Goal: Information Seeking & Learning: Learn about a topic

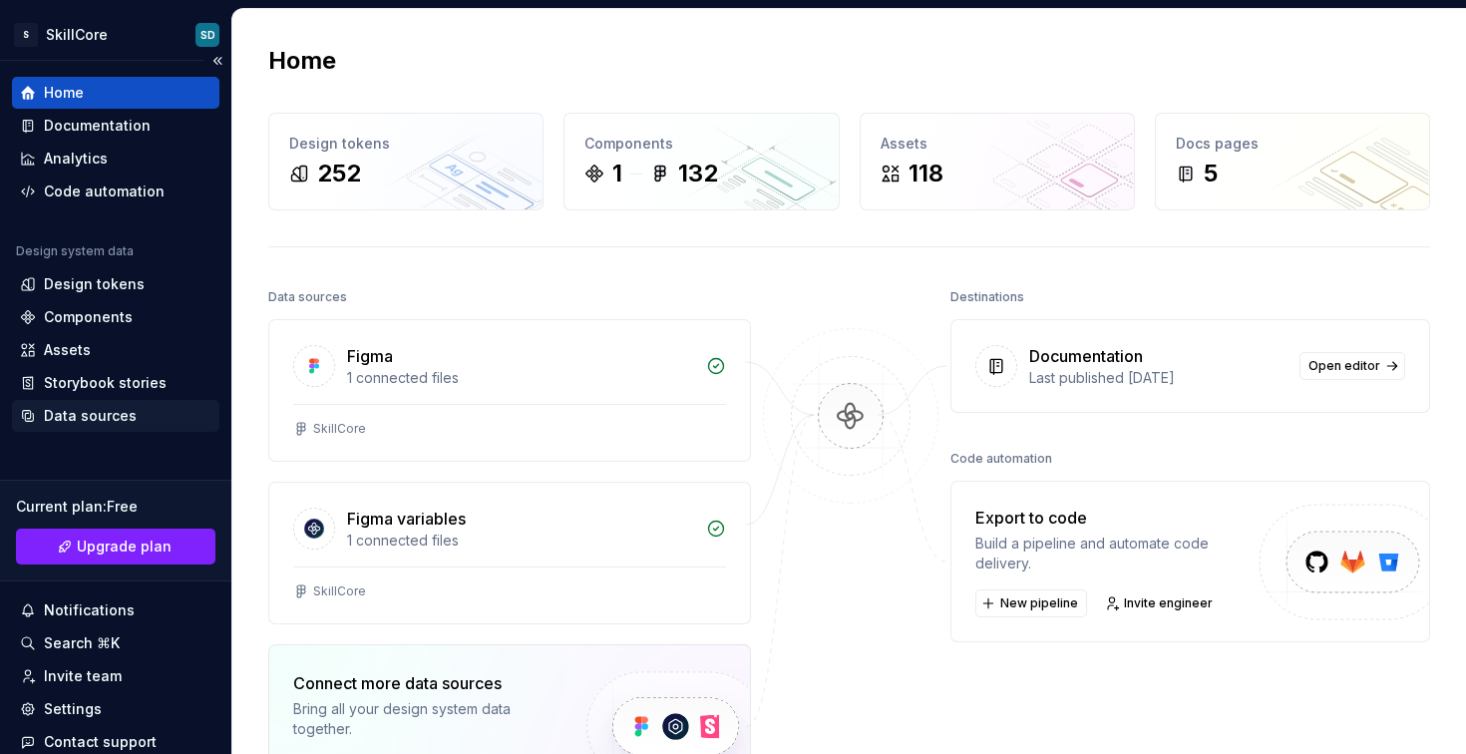
click at [125, 413] on div "Data sources" at bounding box center [90, 416] width 93 height 20
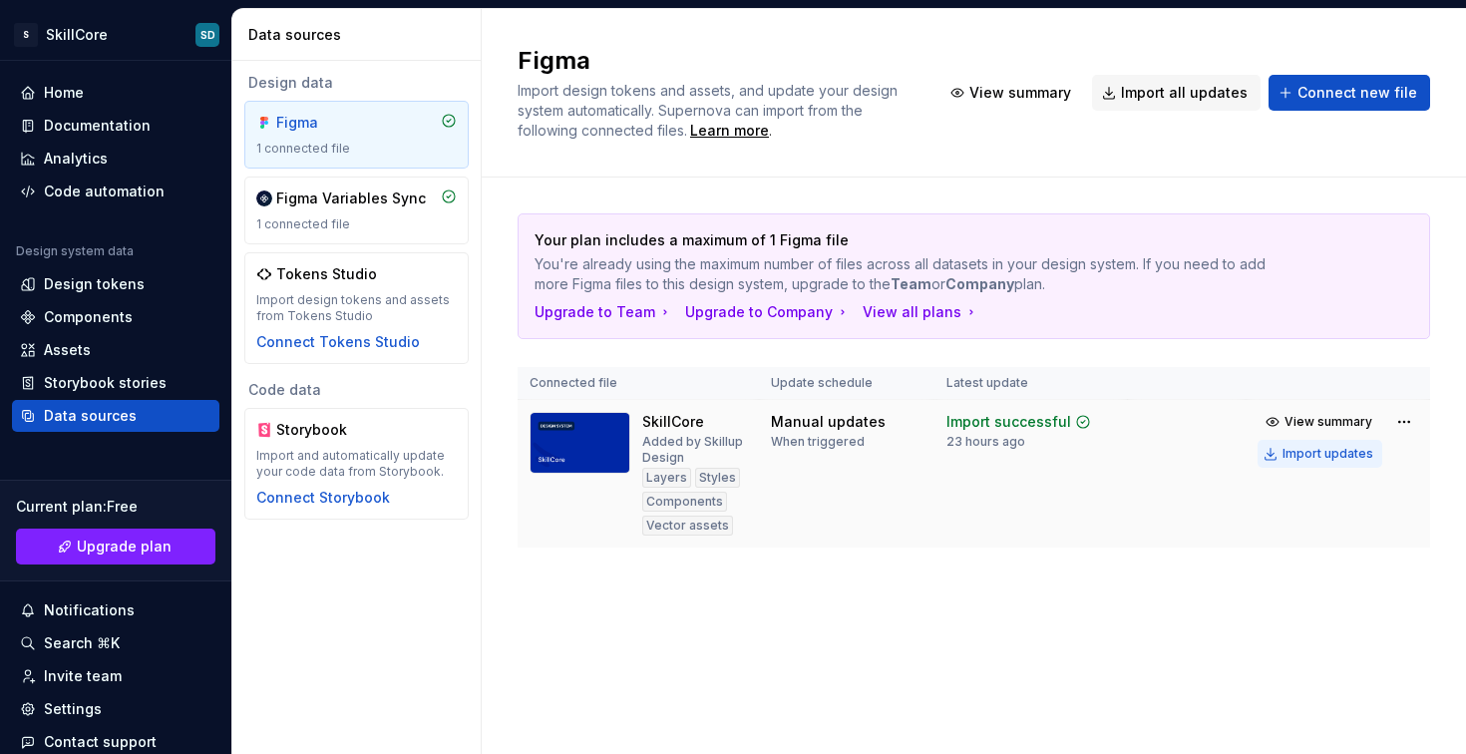
click at [1318, 454] on div "Import updates" at bounding box center [1328, 454] width 91 height 16
click at [32, 323] on icon at bounding box center [28, 317] width 16 height 16
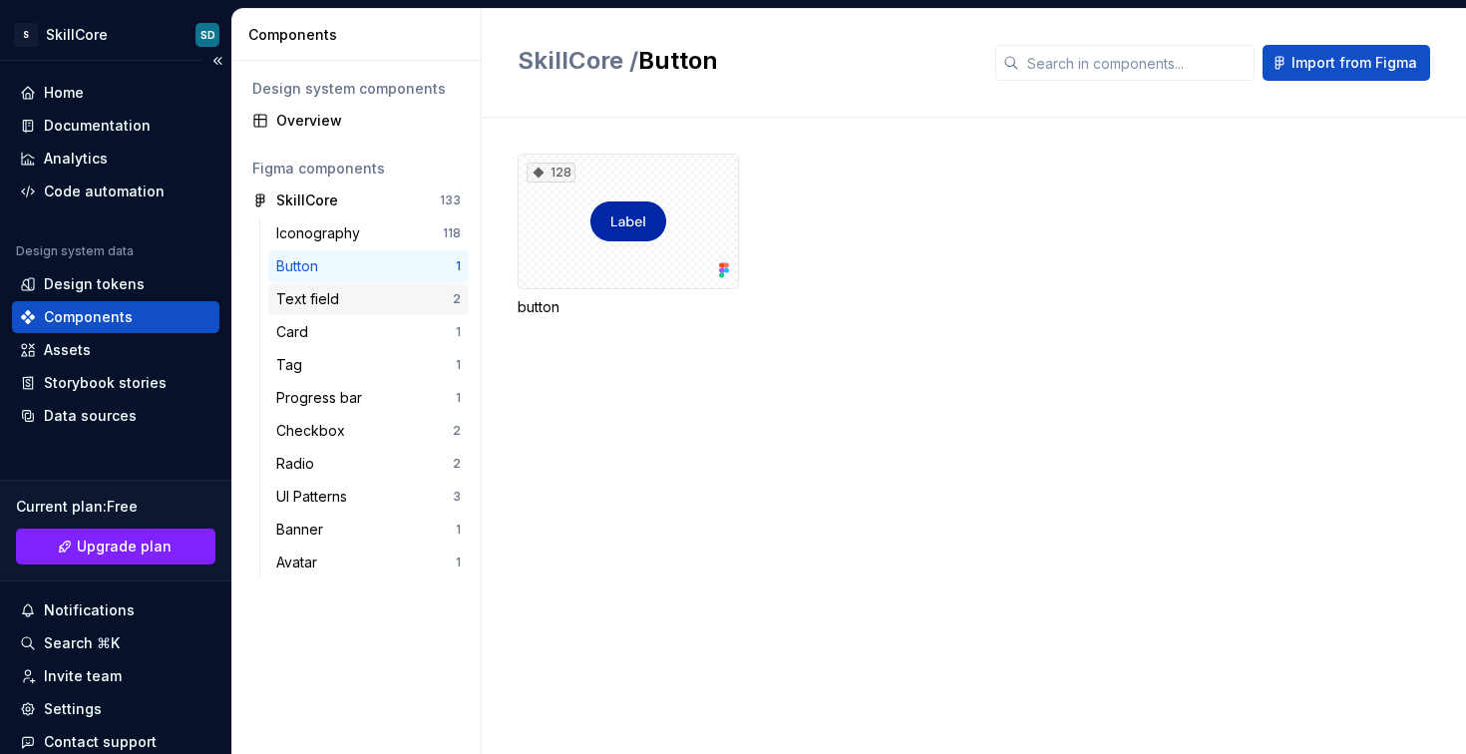
click at [346, 298] on div "Text field" at bounding box center [364, 299] width 177 height 20
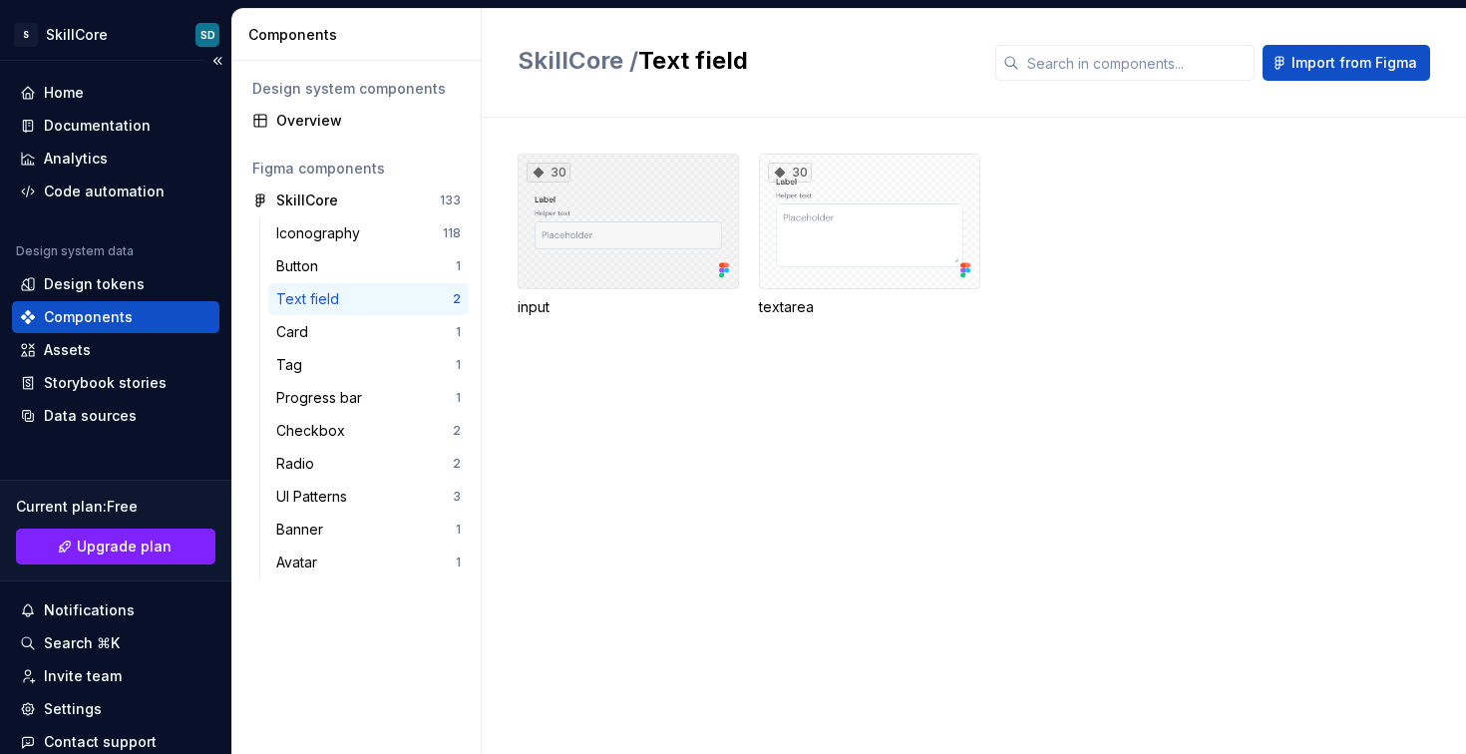
click at [677, 271] on div "30" at bounding box center [628, 222] width 221 height 136
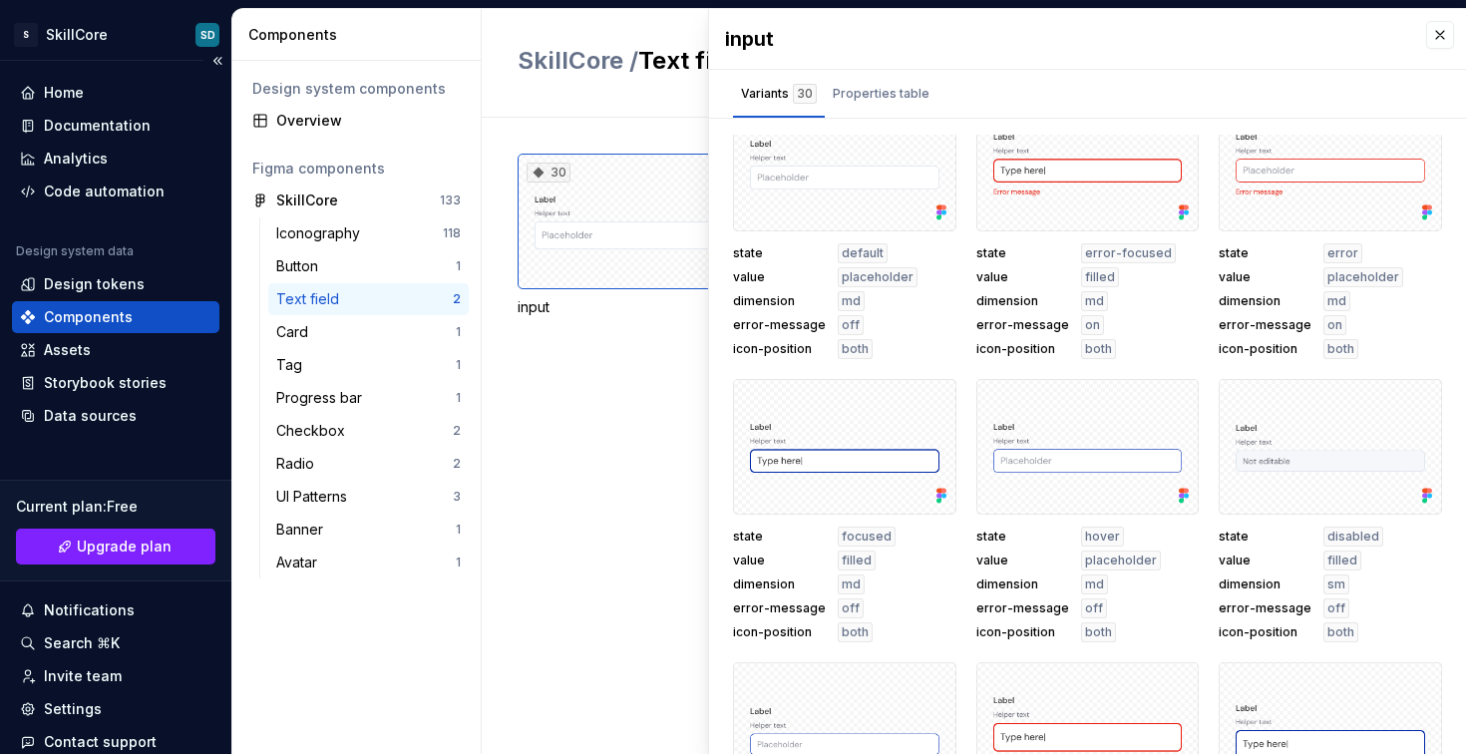
scroll to position [1461, 0]
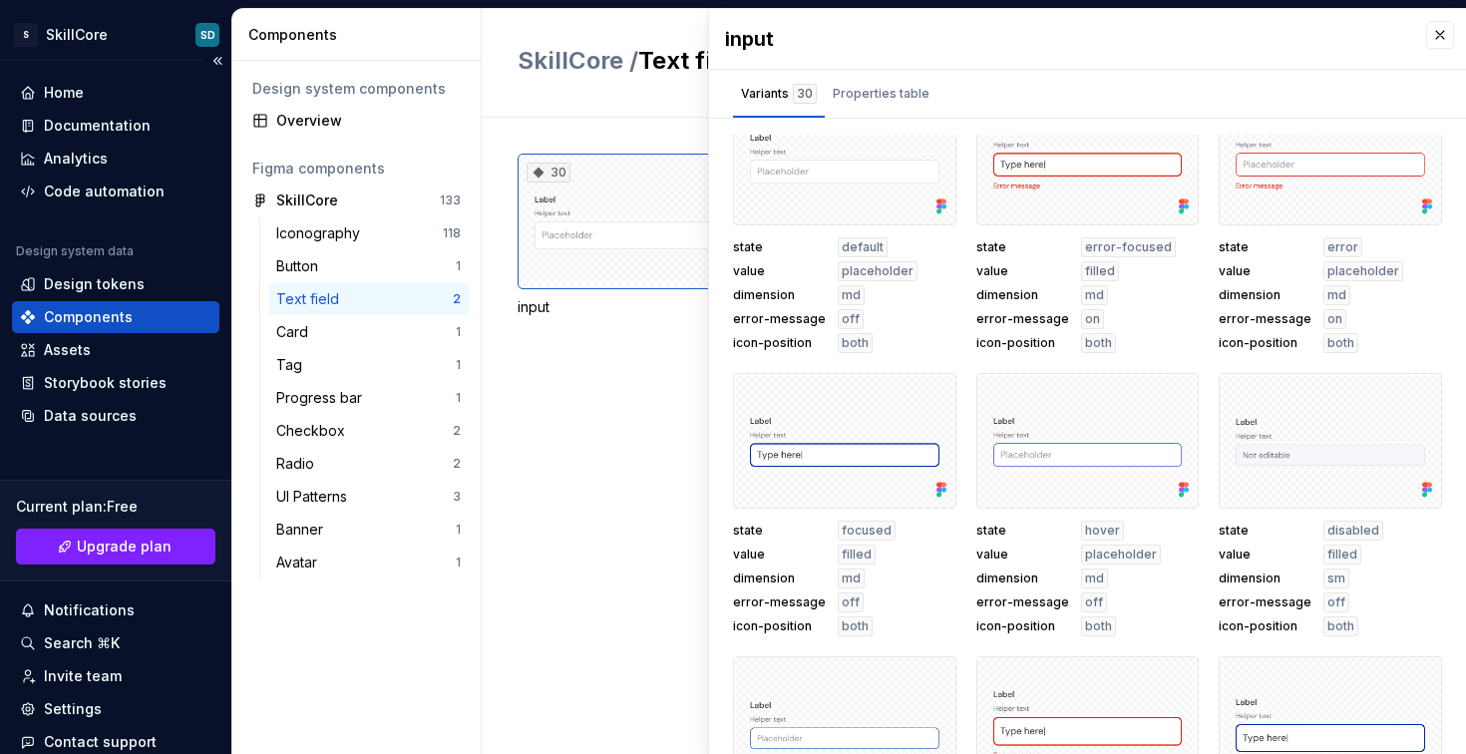
click at [566, 400] on div "30 input 30 textarea" at bounding box center [992, 436] width 949 height 636
click at [617, 262] on div "30" at bounding box center [628, 222] width 221 height 136
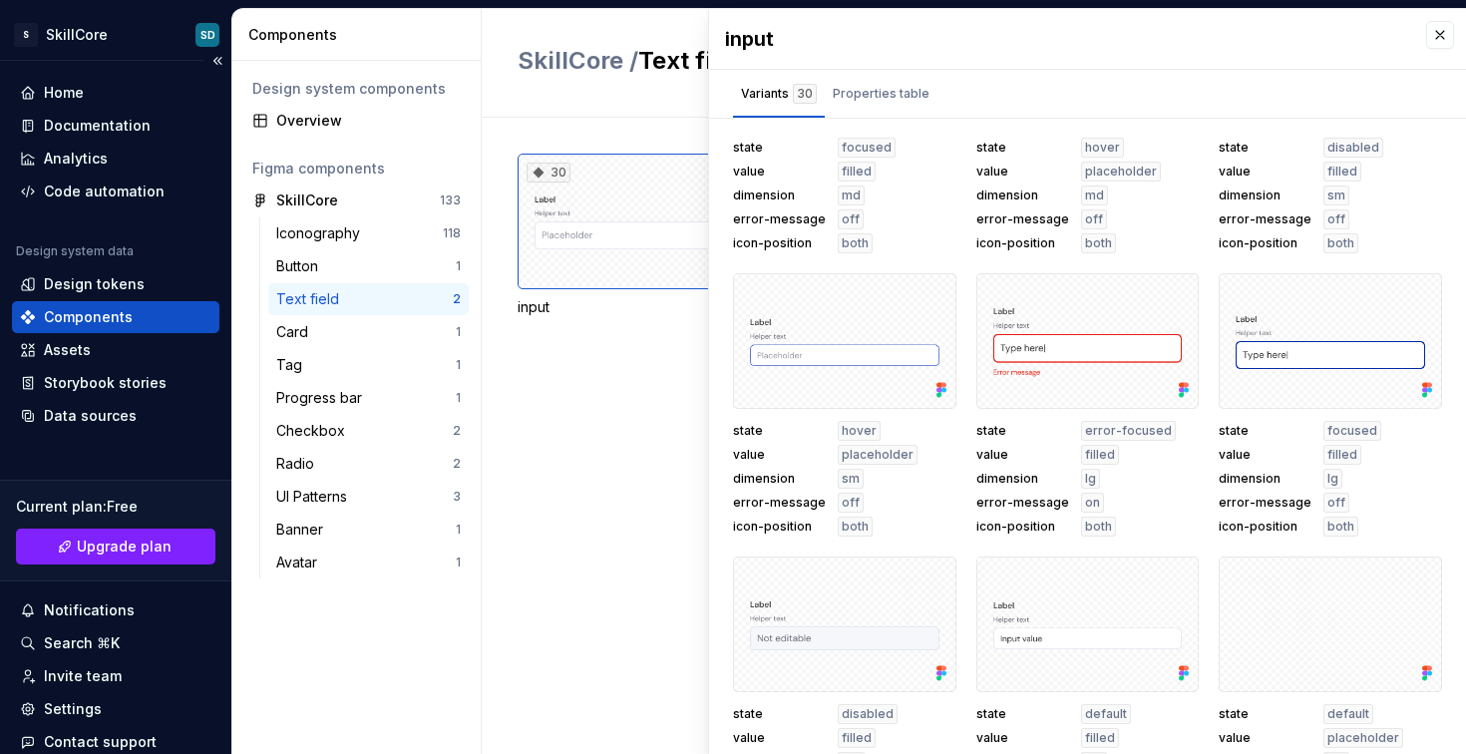
scroll to position [1865, 0]
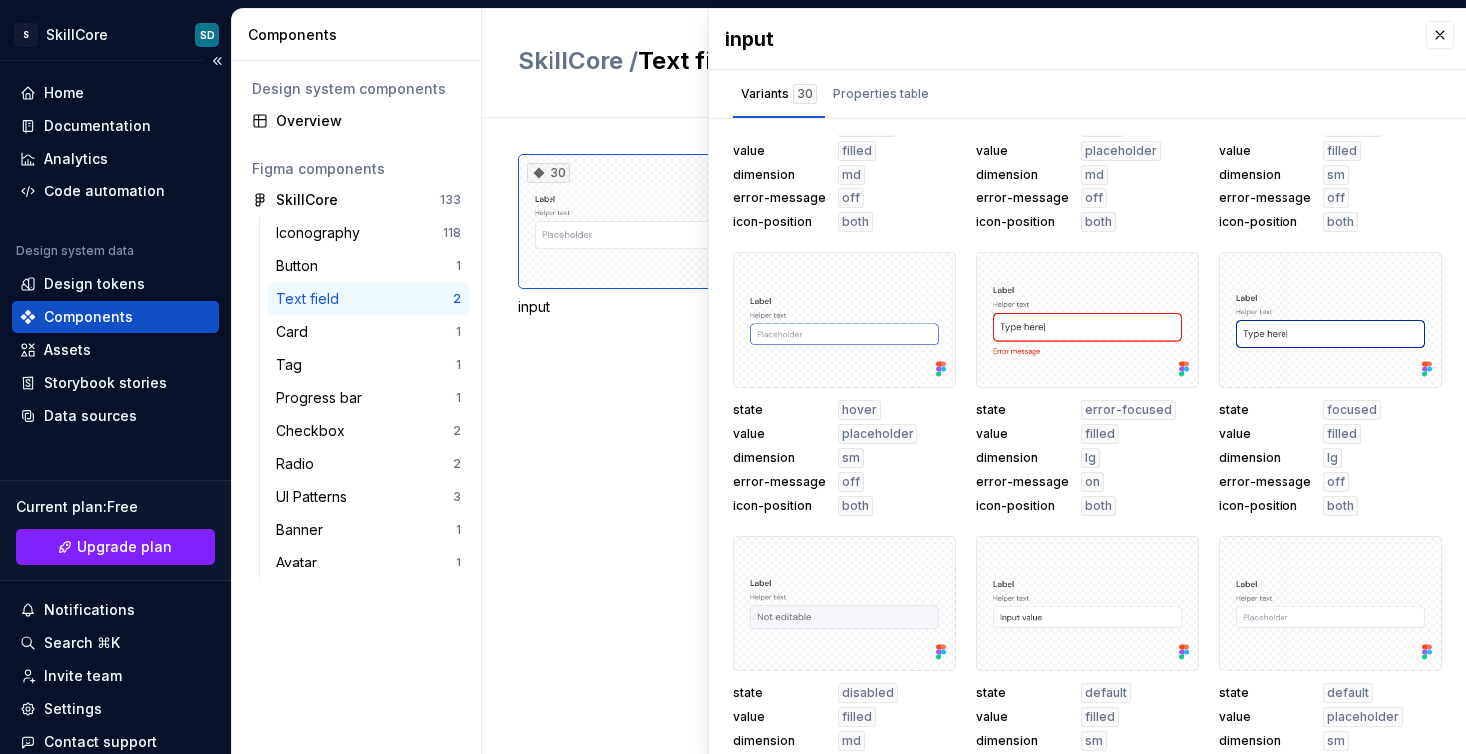
click at [565, 367] on div "30 input 30 textarea" at bounding box center [992, 436] width 949 height 636
click at [565, 368] on div "30 input 30 textarea" at bounding box center [992, 436] width 949 height 636
click at [1426, 32] on button "button" at bounding box center [1440, 35] width 28 height 28
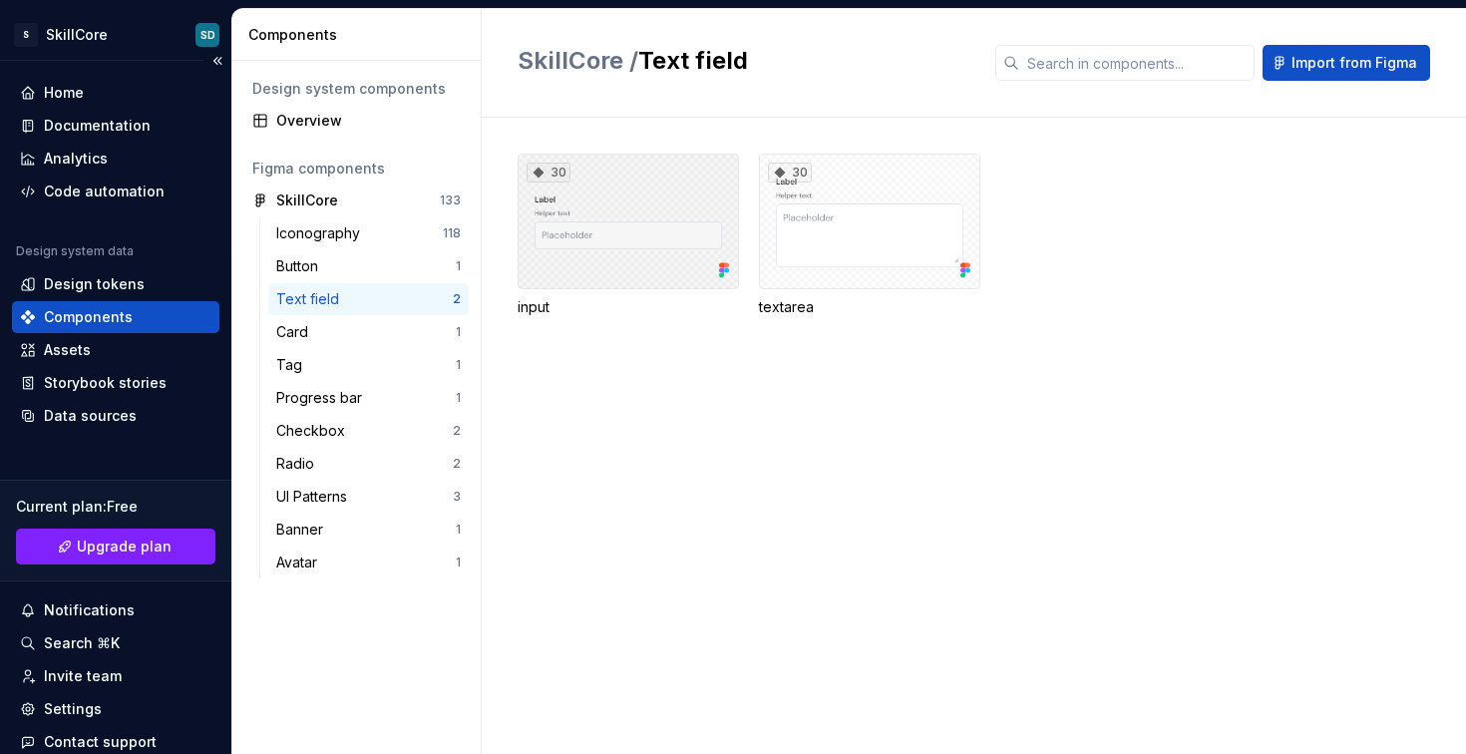
click at [618, 216] on div "30" at bounding box center [628, 222] width 221 height 136
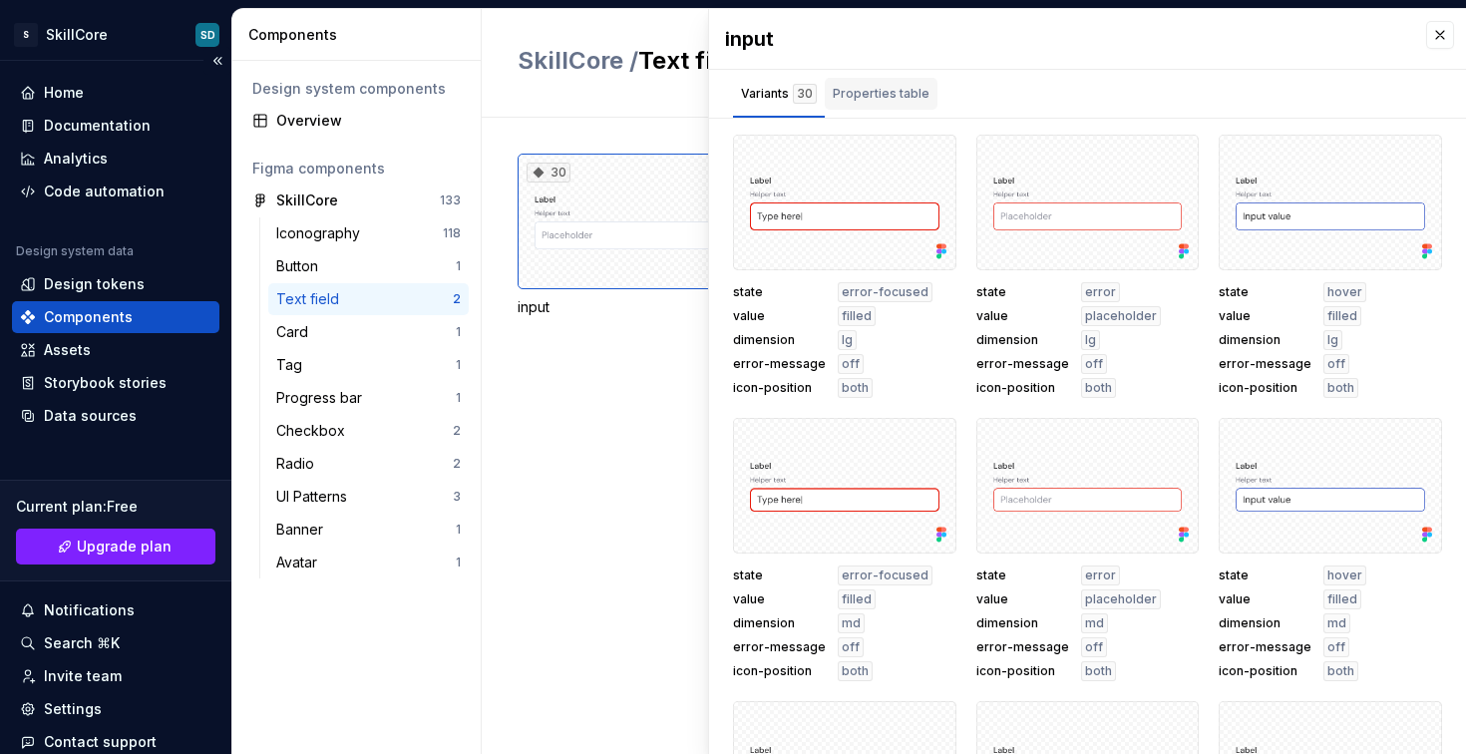
click at [908, 104] on div "Properties table" at bounding box center [881, 94] width 113 height 32
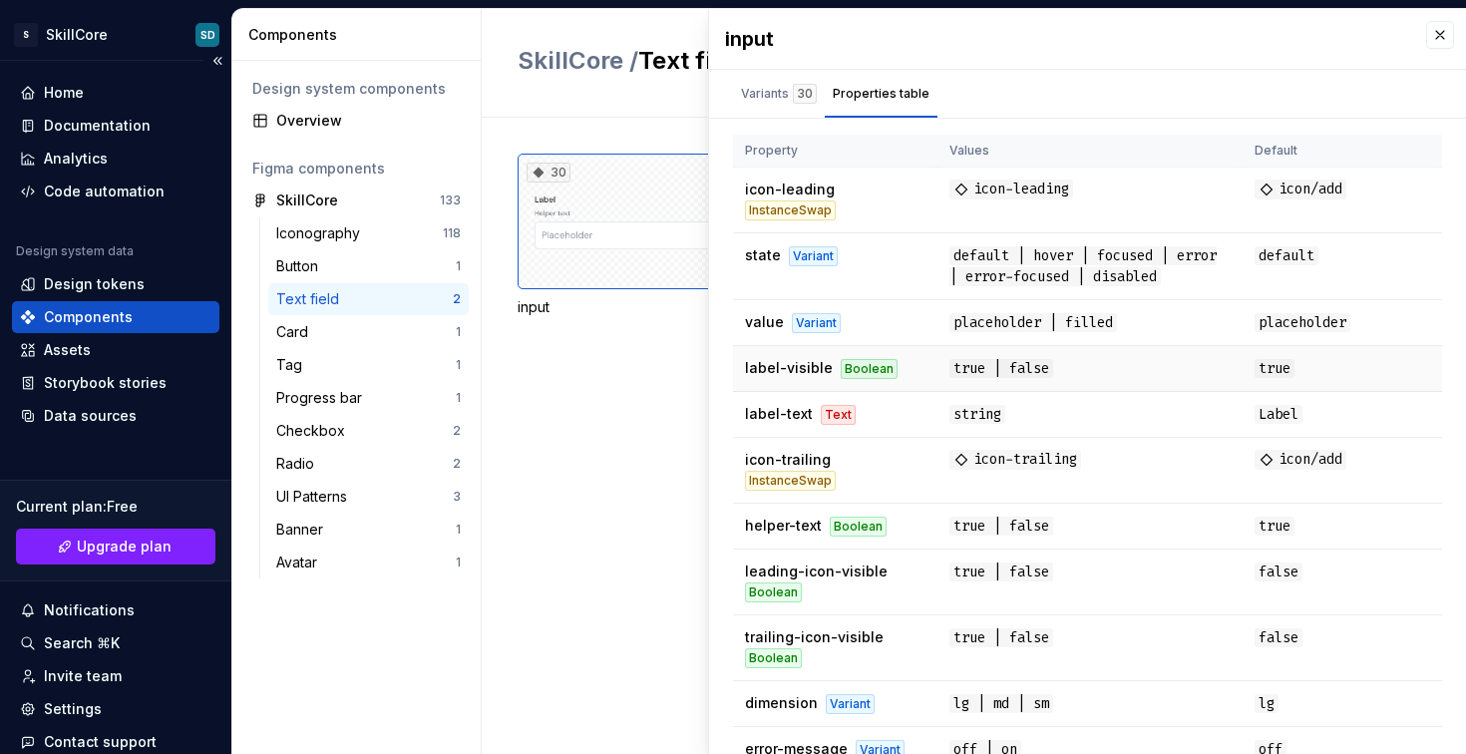
click at [867, 379] on div "Boolean" at bounding box center [869, 369] width 57 height 20
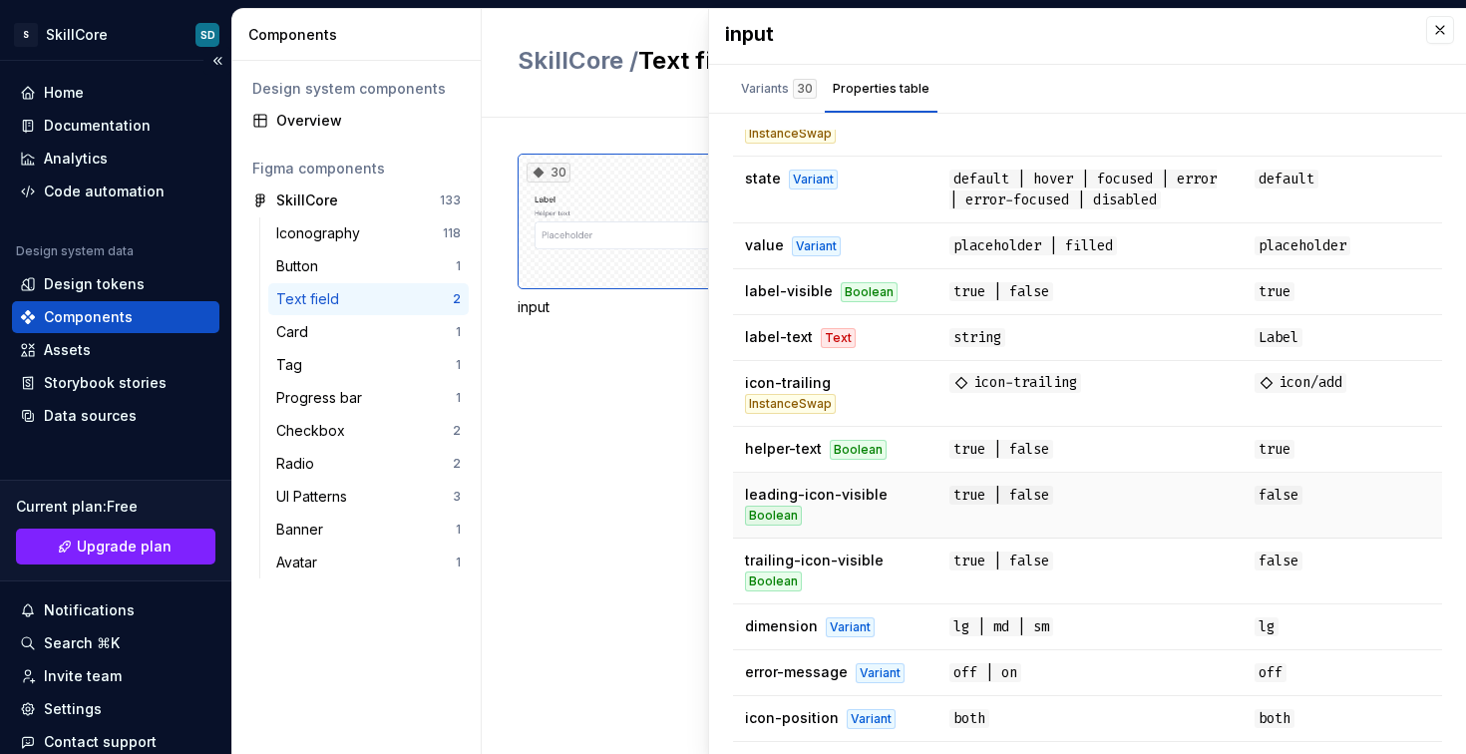
scroll to position [9, 0]
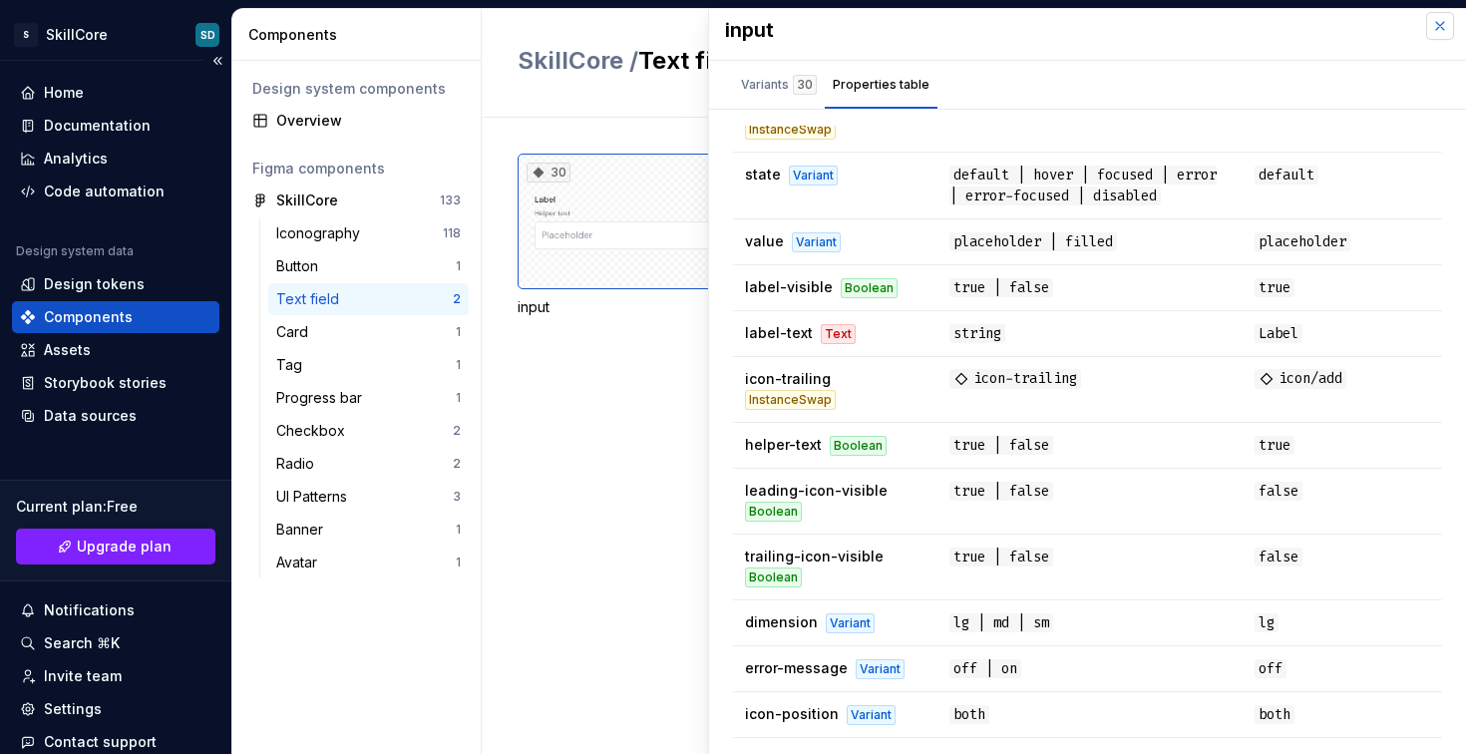
click at [1426, 27] on button "button" at bounding box center [1440, 26] width 28 height 28
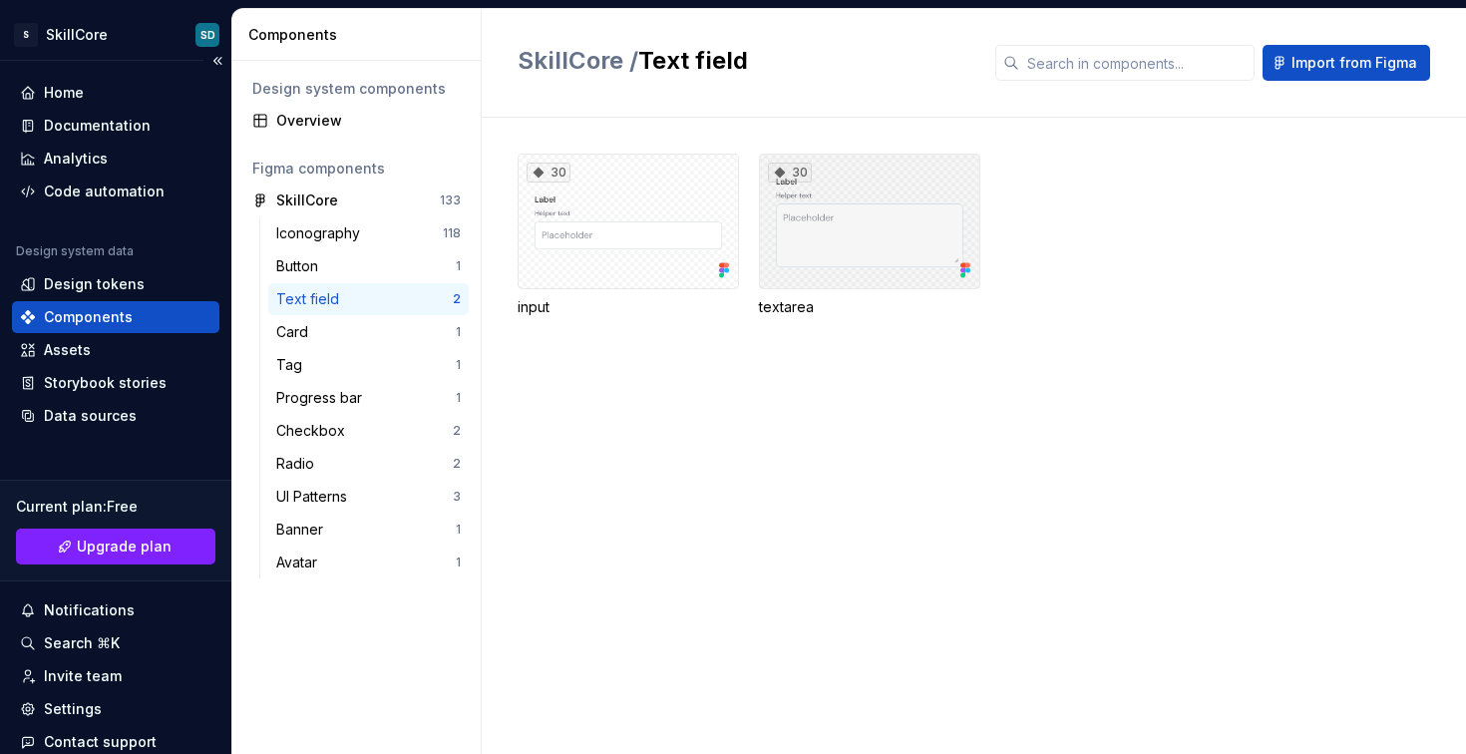
click at [851, 216] on div "30" at bounding box center [869, 222] width 221 height 136
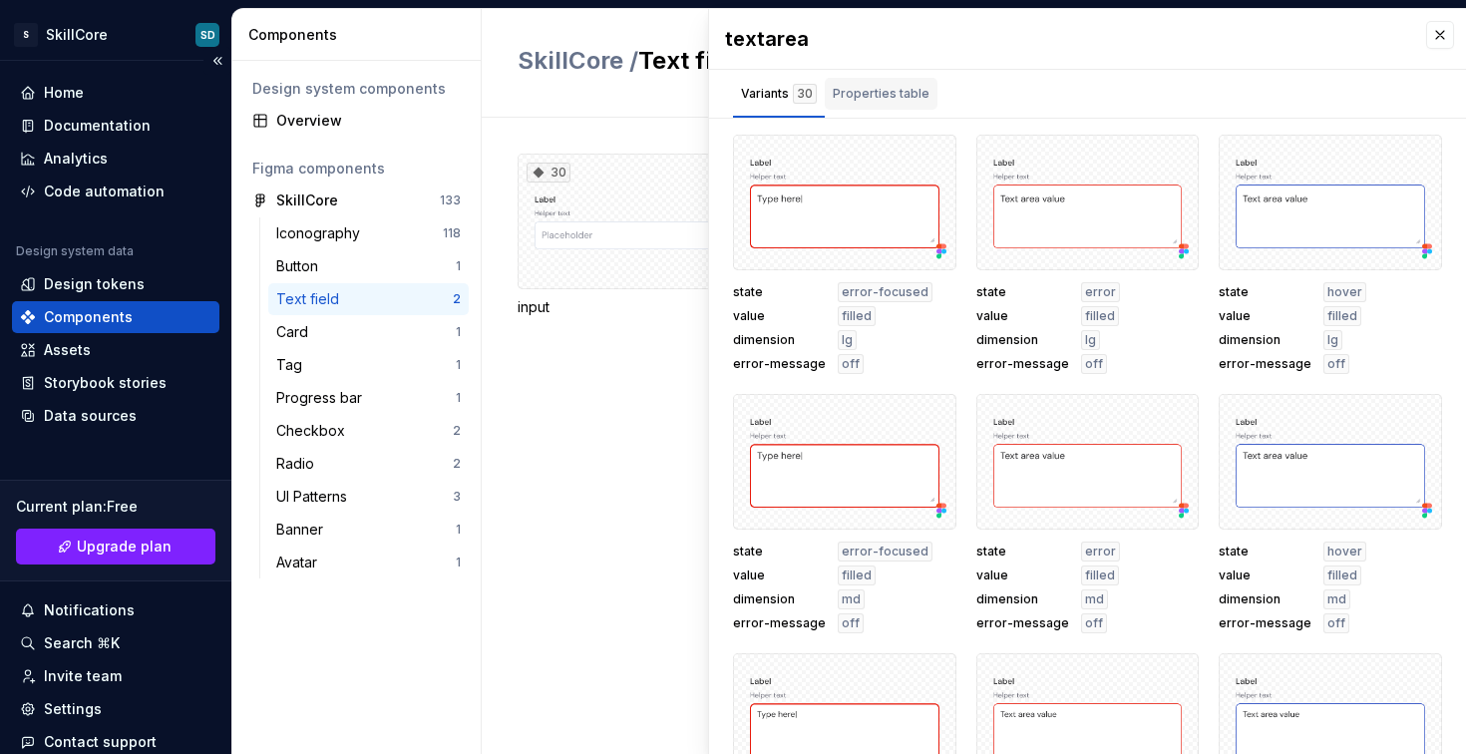
click at [912, 93] on div "Properties table" at bounding box center [881, 94] width 97 height 20
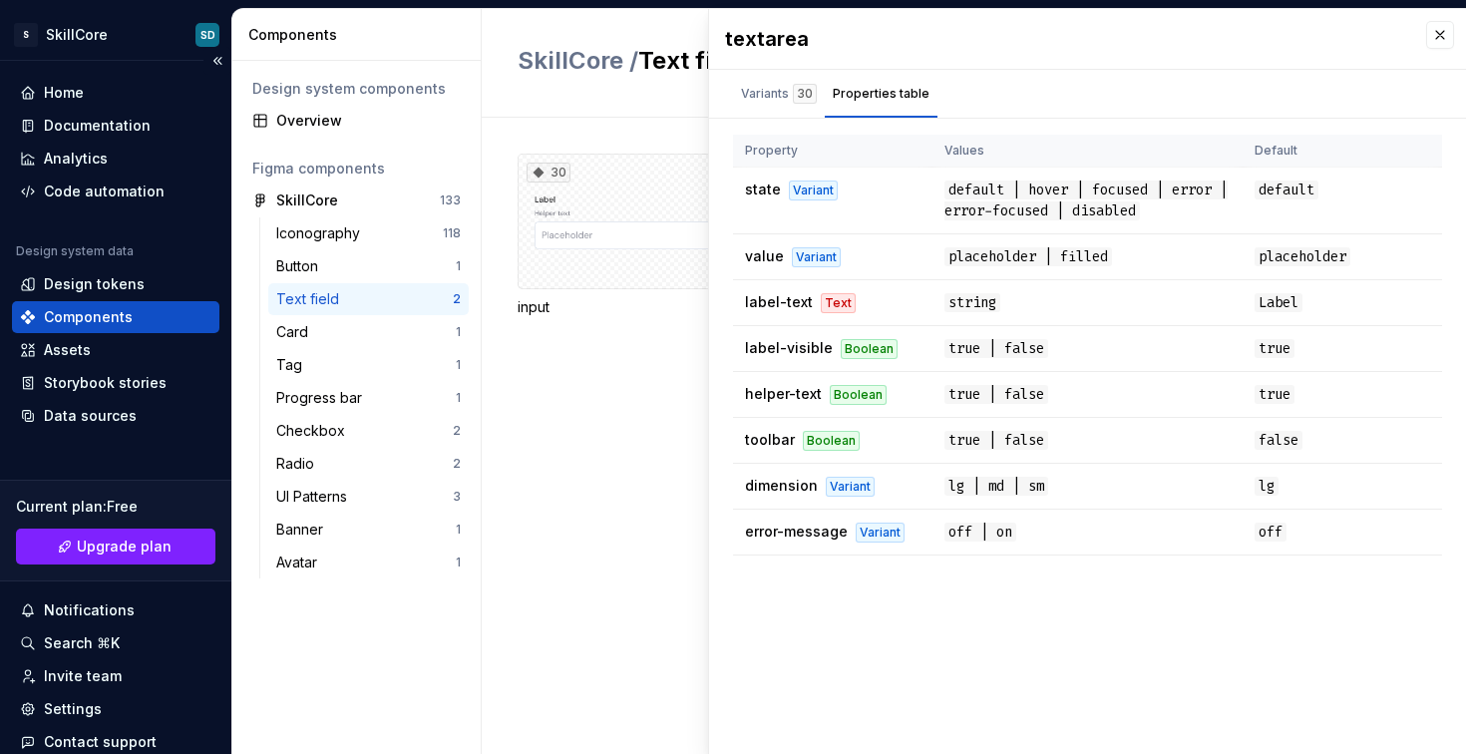
click at [553, 362] on div "30 input 30 textarea" at bounding box center [992, 259] width 949 height 211
click at [306, 358] on div "Tag" at bounding box center [293, 365] width 34 height 20
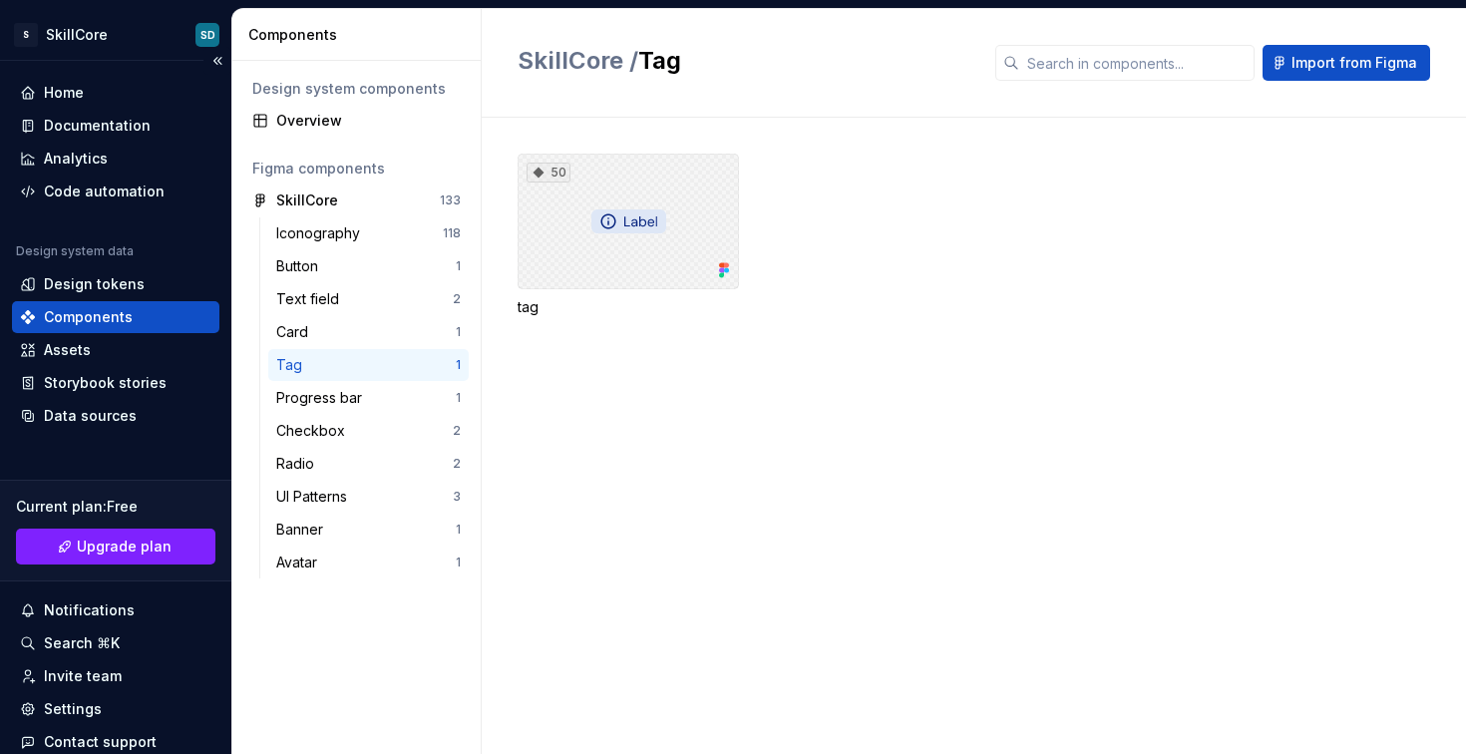
click at [589, 267] on div "50" at bounding box center [628, 222] width 221 height 136
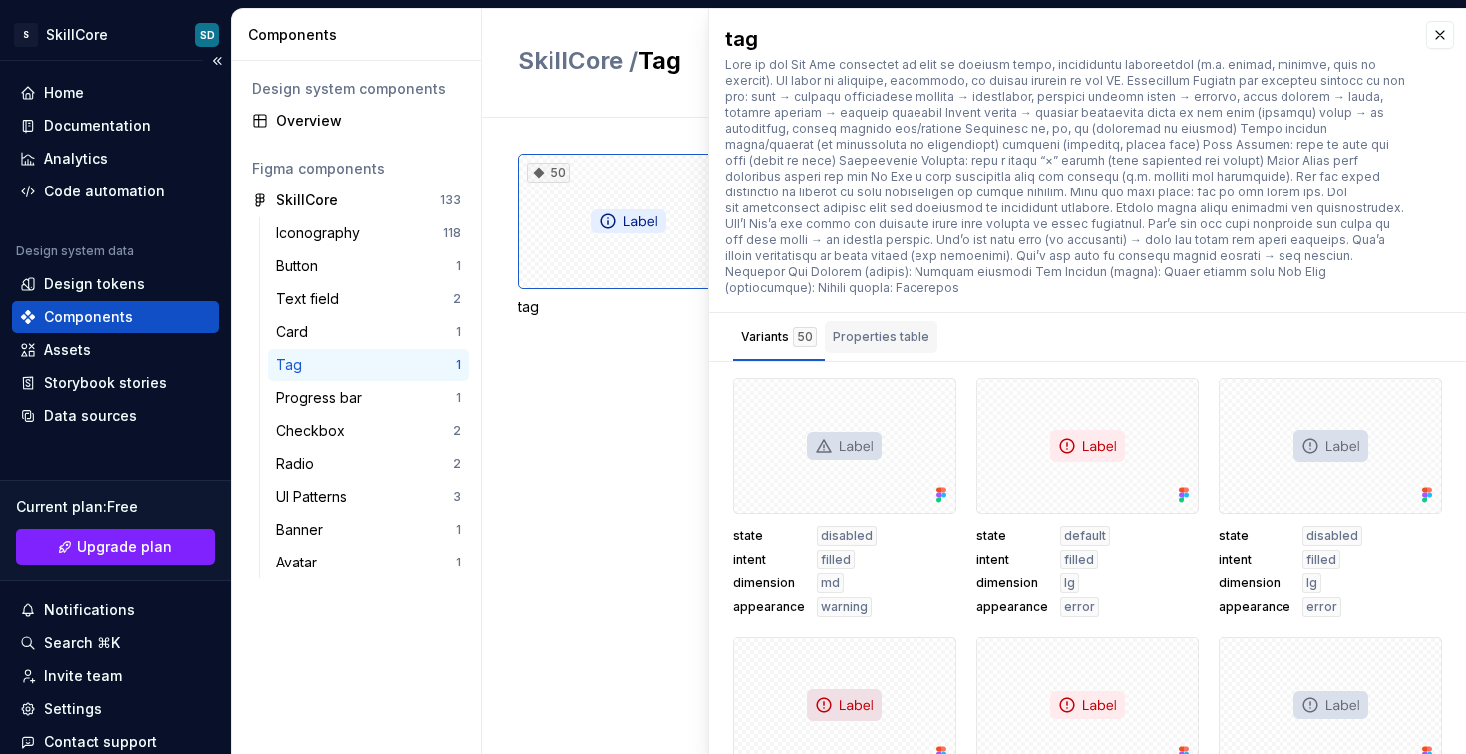
click at [895, 327] on div "Properties table" at bounding box center [881, 337] width 97 height 20
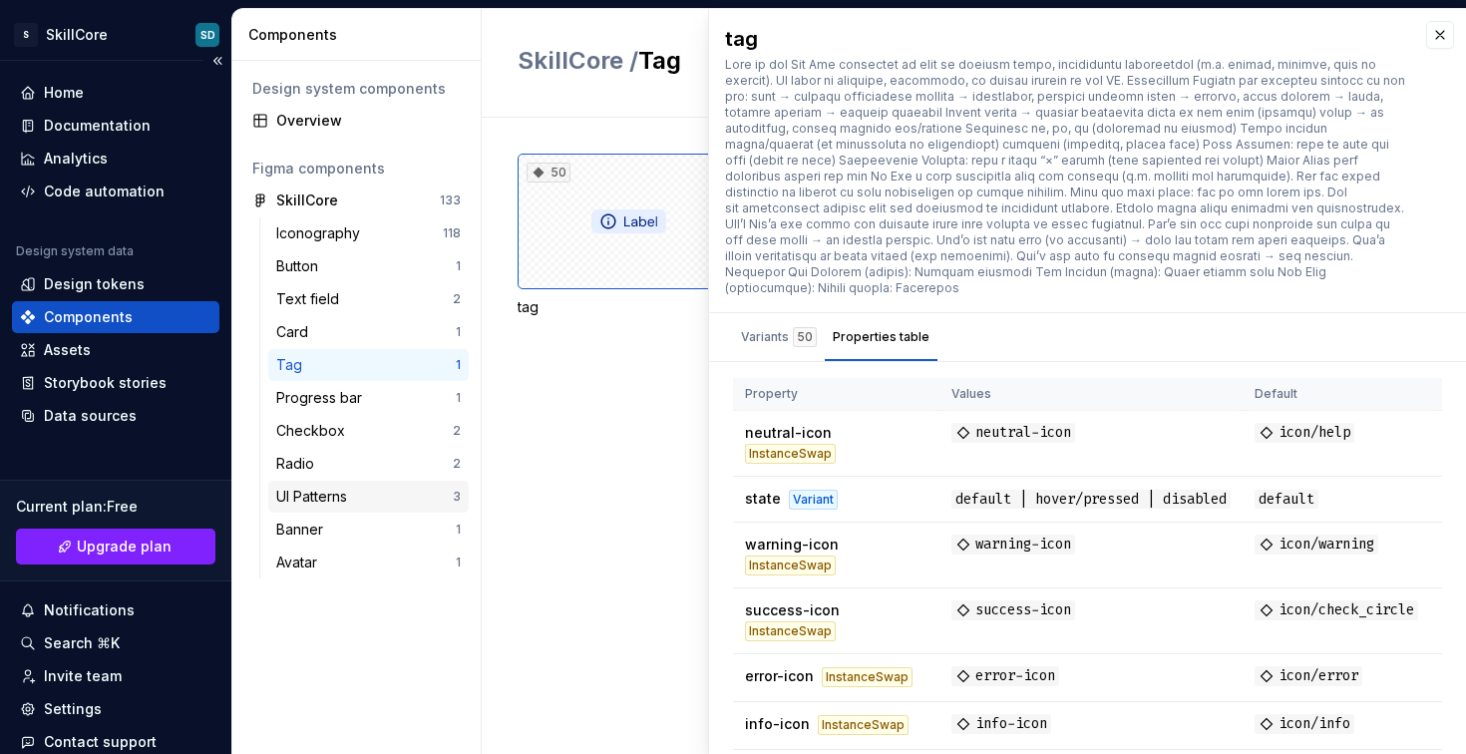
click at [344, 491] on div "UI Patterns" at bounding box center [315, 497] width 79 height 20
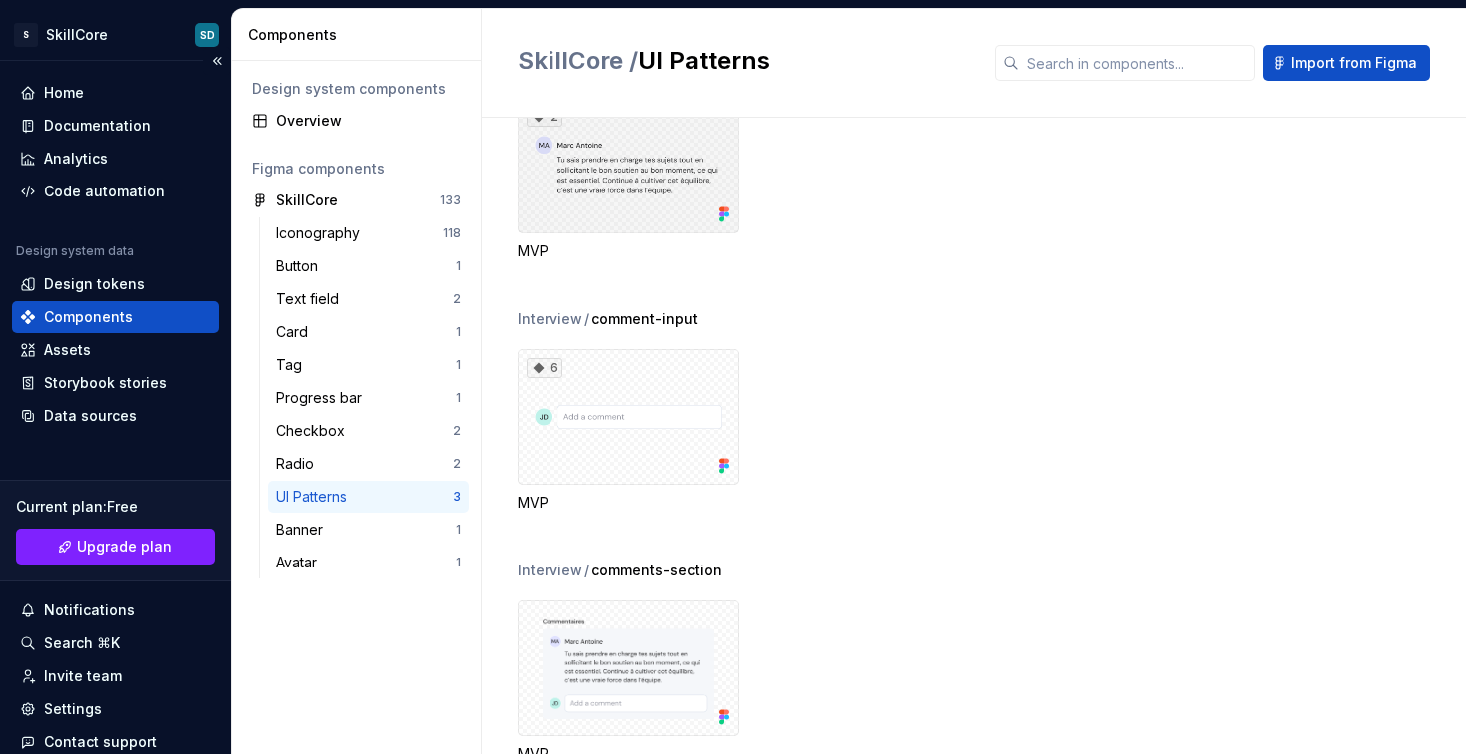
scroll to position [154, 0]
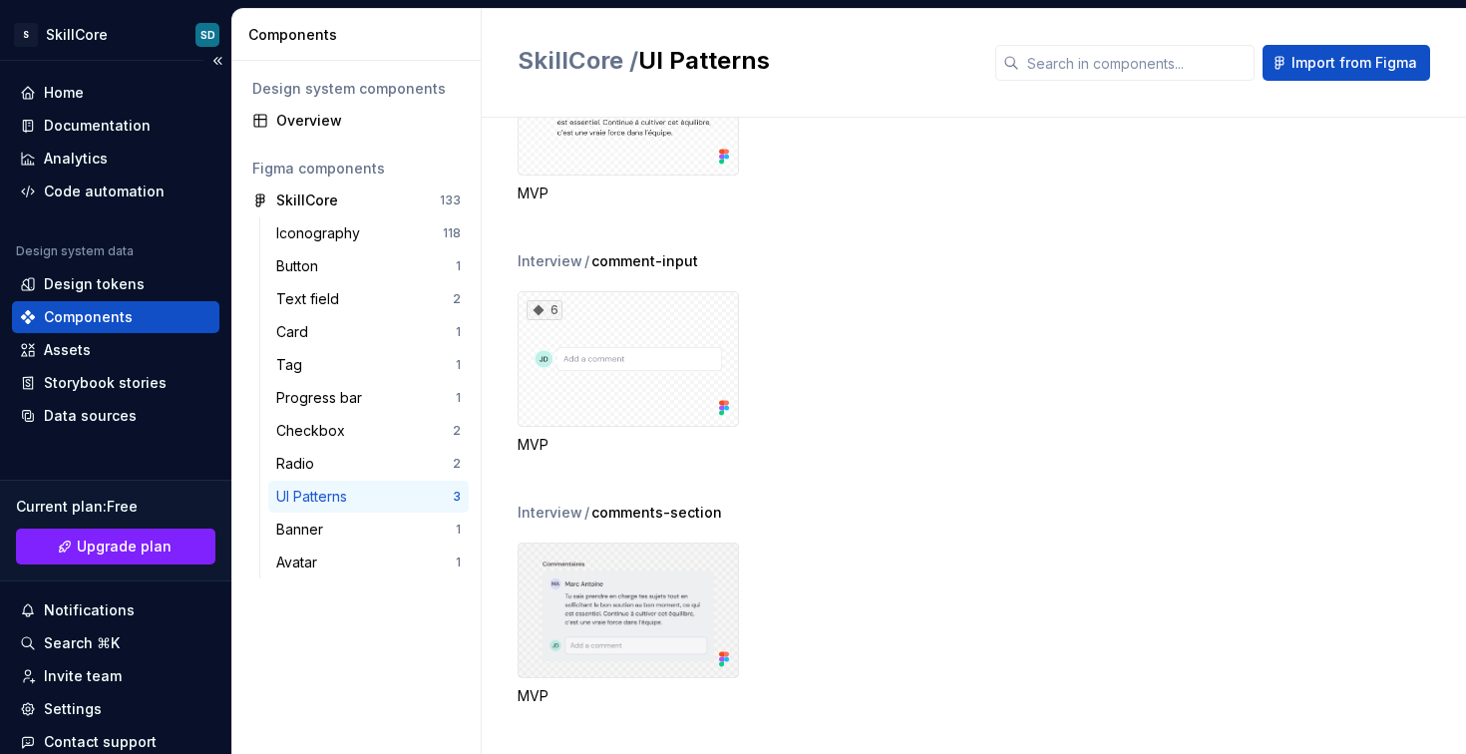
click at [607, 586] on div at bounding box center [628, 611] width 221 height 136
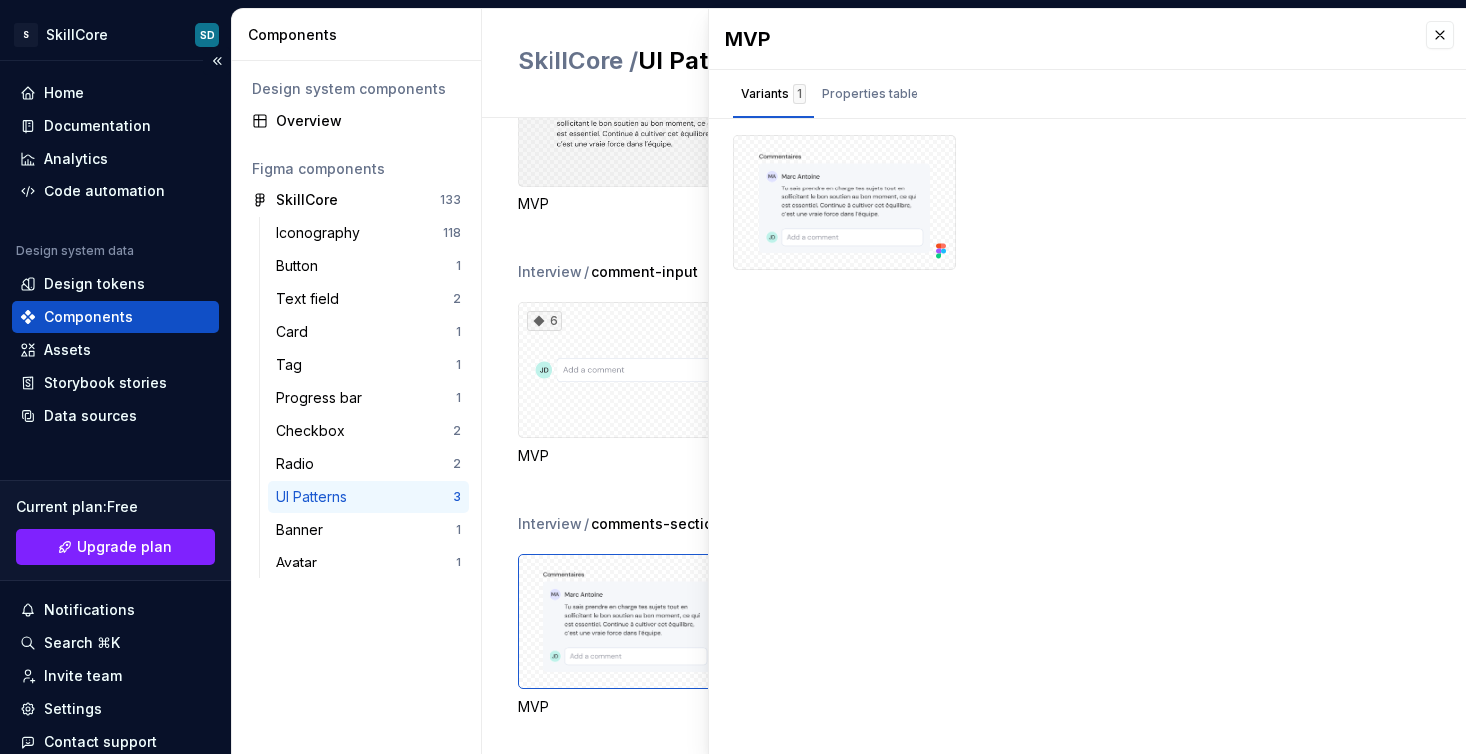
scroll to position [154, 0]
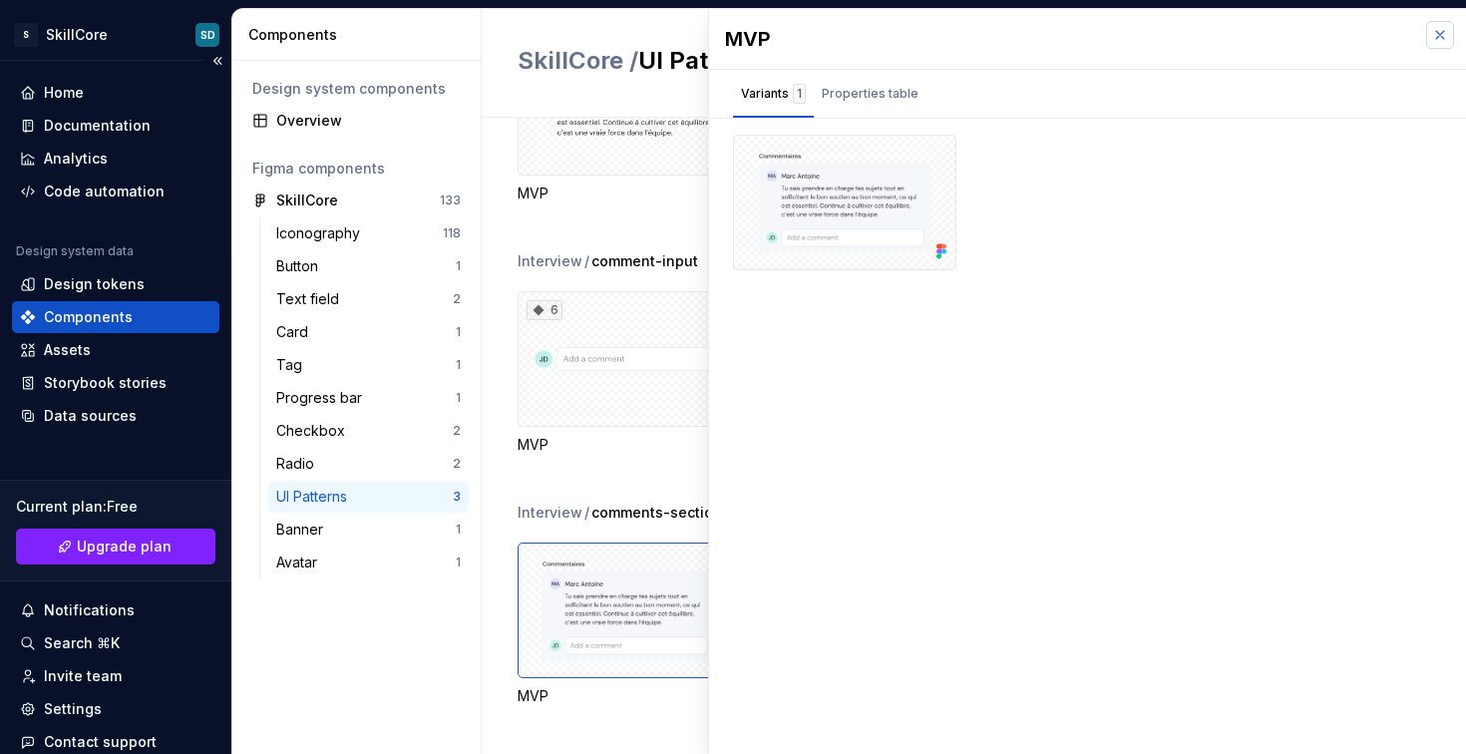
click at [1429, 34] on button "button" at bounding box center [1440, 35] width 28 height 28
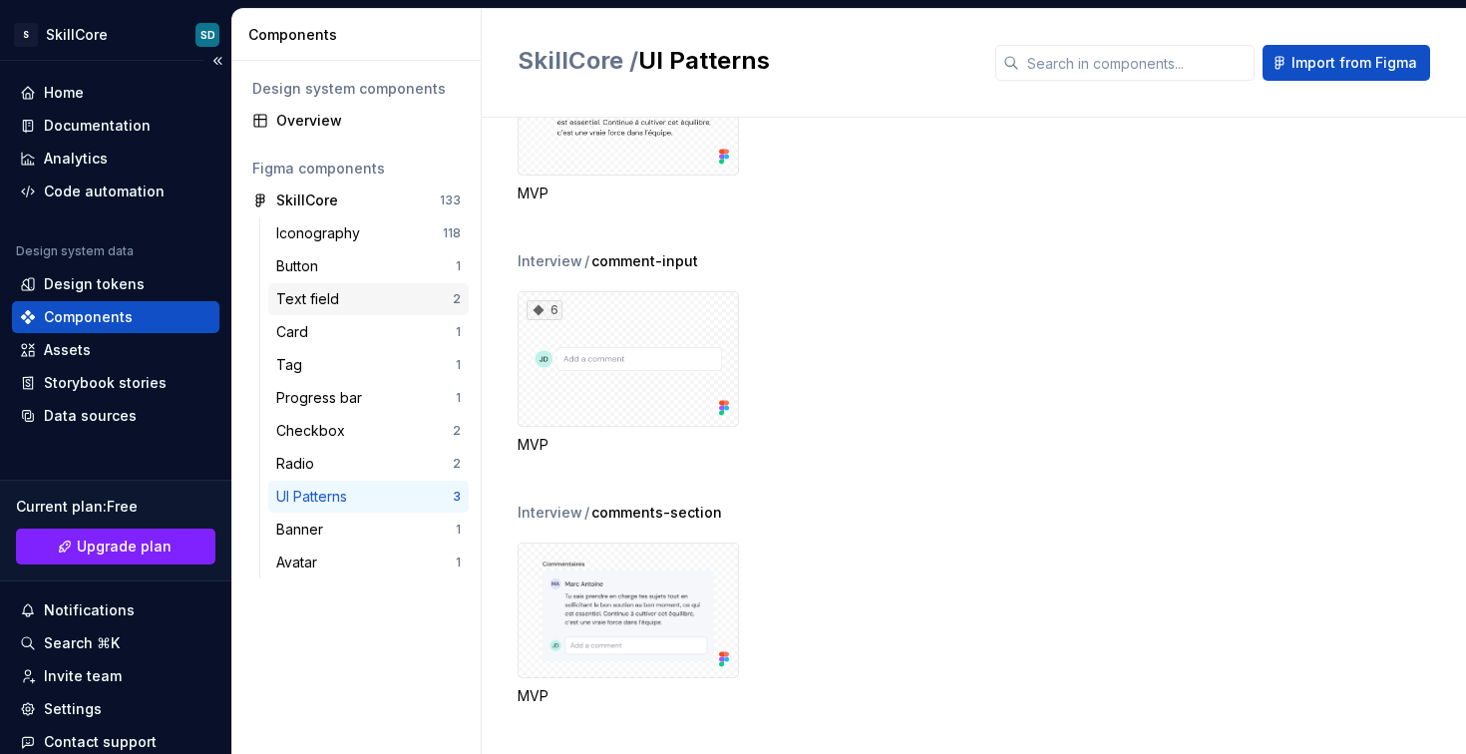
click at [360, 309] on div "Text field 2" at bounding box center [368, 299] width 200 height 32
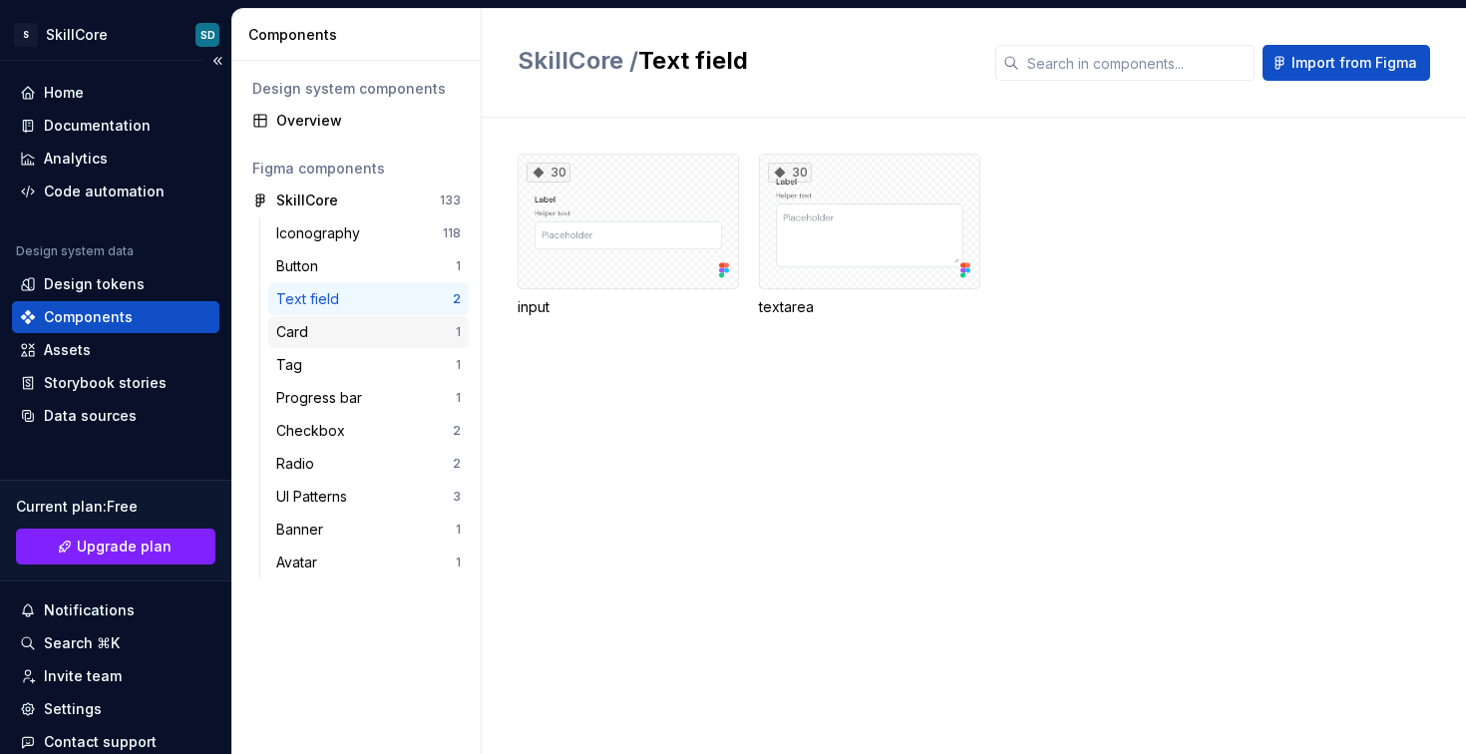
click at [358, 344] on div "Card 1" at bounding box center [368, 332] width 200 height 32
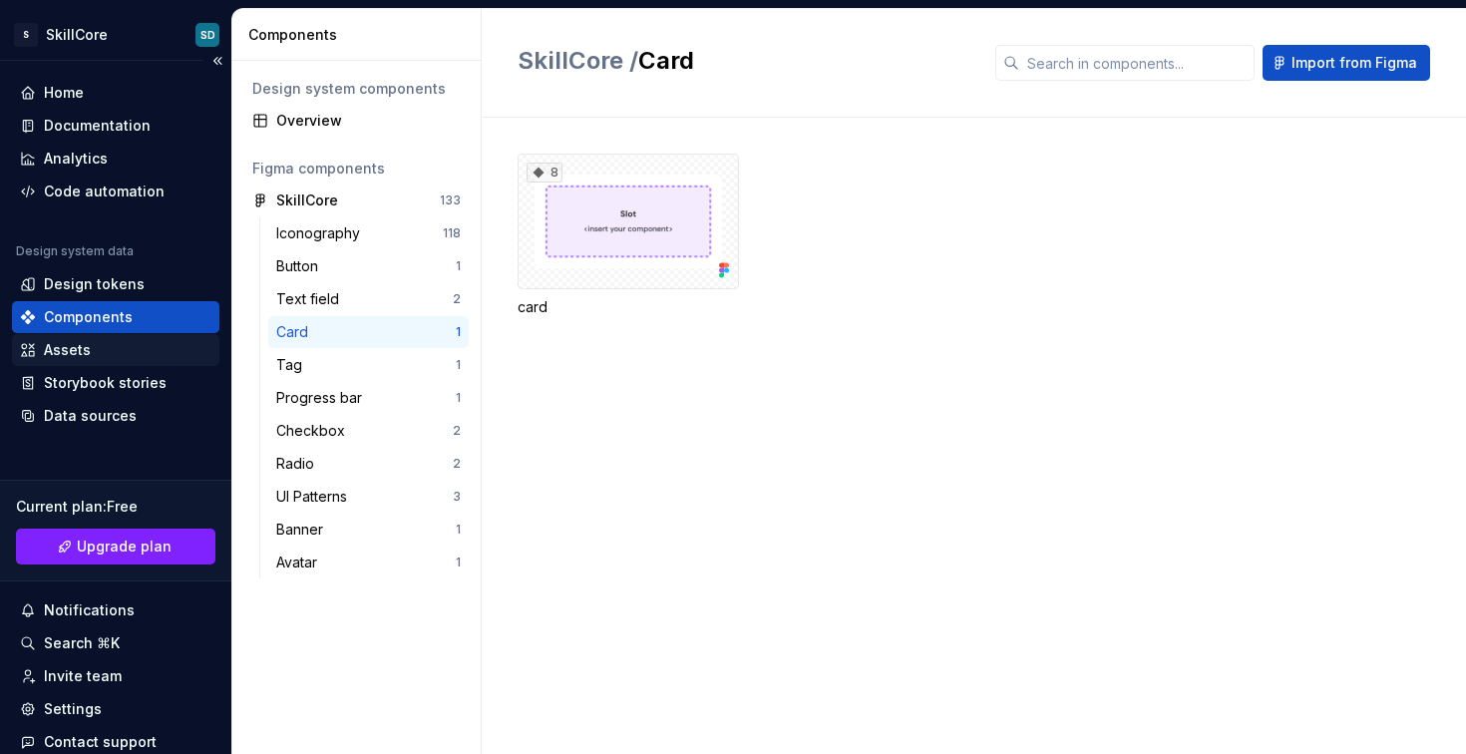
click at [144, 350] on div "Assets" at bounding box center [116, 350] width 192 height 20
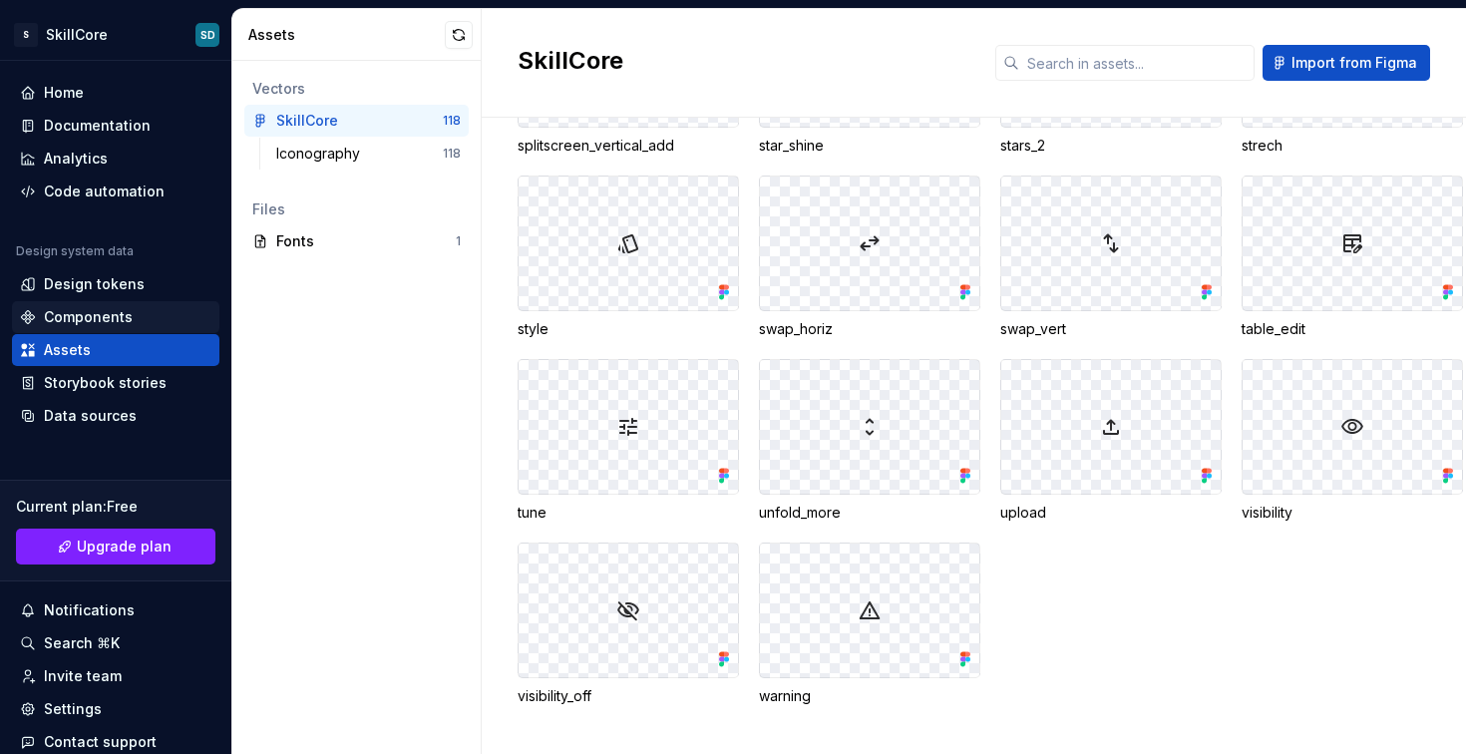
scroll to position [6812, 0]
